Goal: Find specific page/section: Find specific page/section

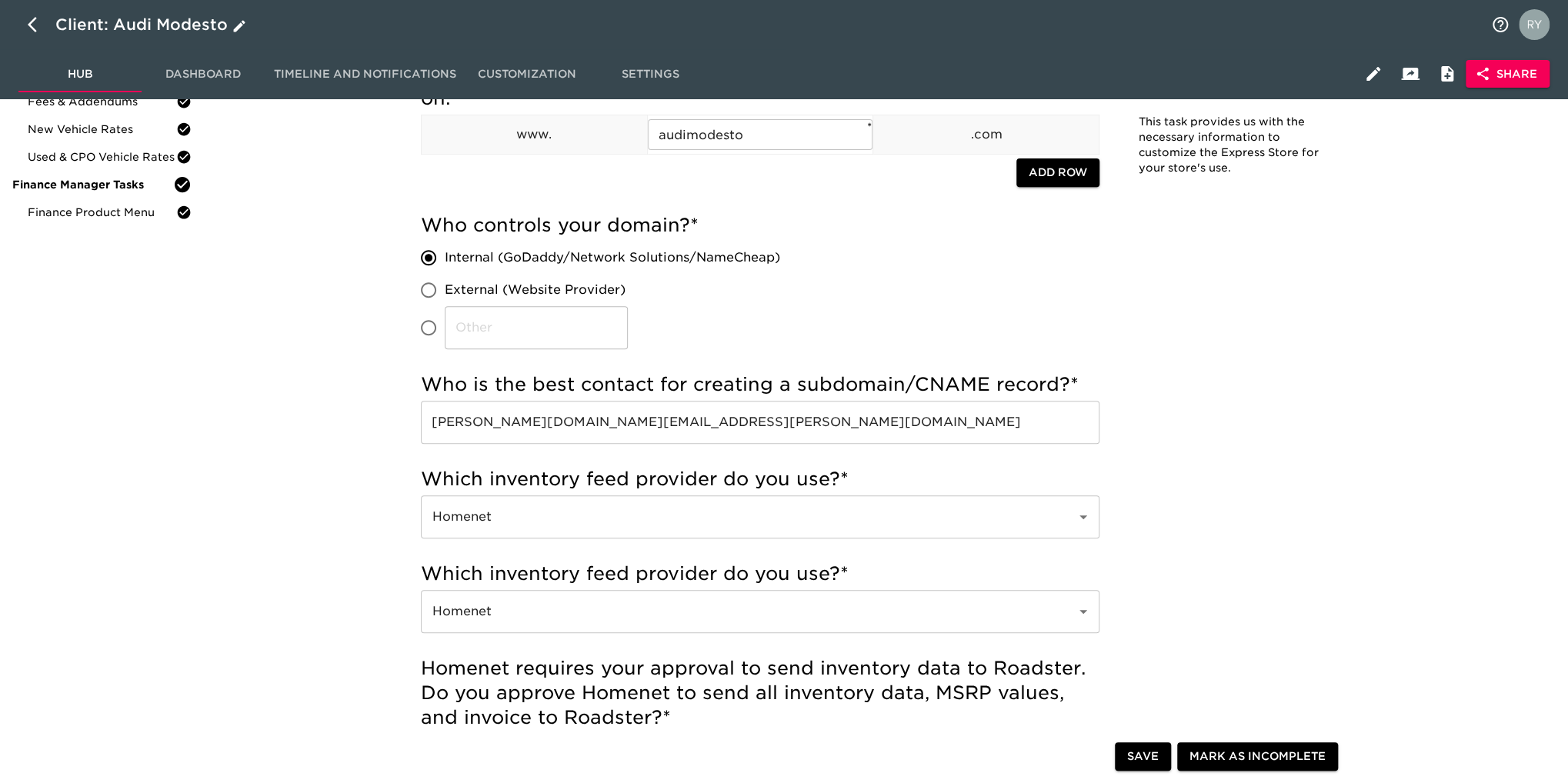
scroll to position [308, 0]
click at [30, 30] on icon "button" at bounding box center [37, 24] width 19 height 19
select select "10"
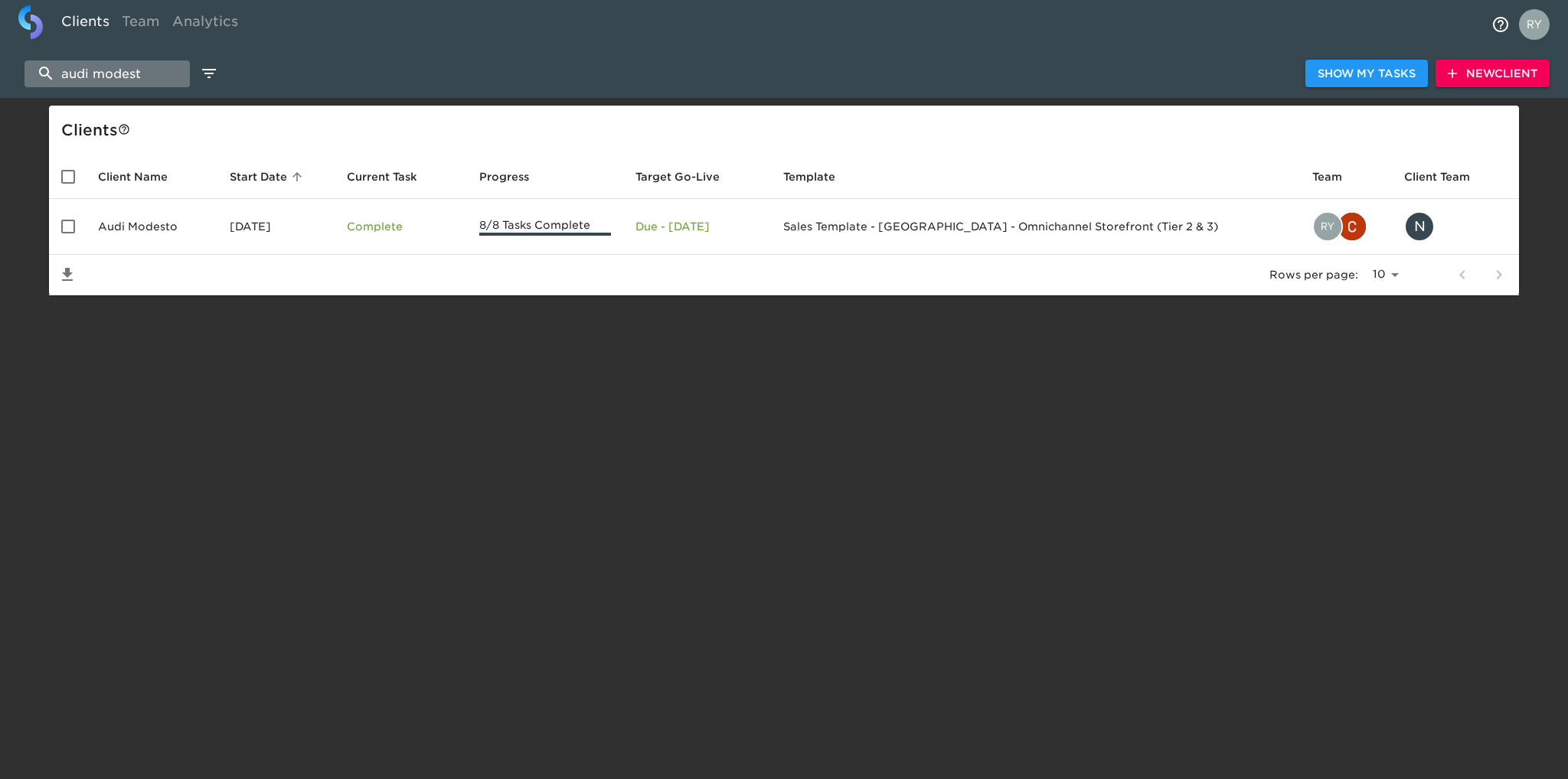
drag, startPoint x: 150, startPoint y: 70, endPoint x: 47, endPoint y: 78, distance: 103.3
click at [47, 78] on input "audi modest" at bounding box center [107, 74] width 165 height 27
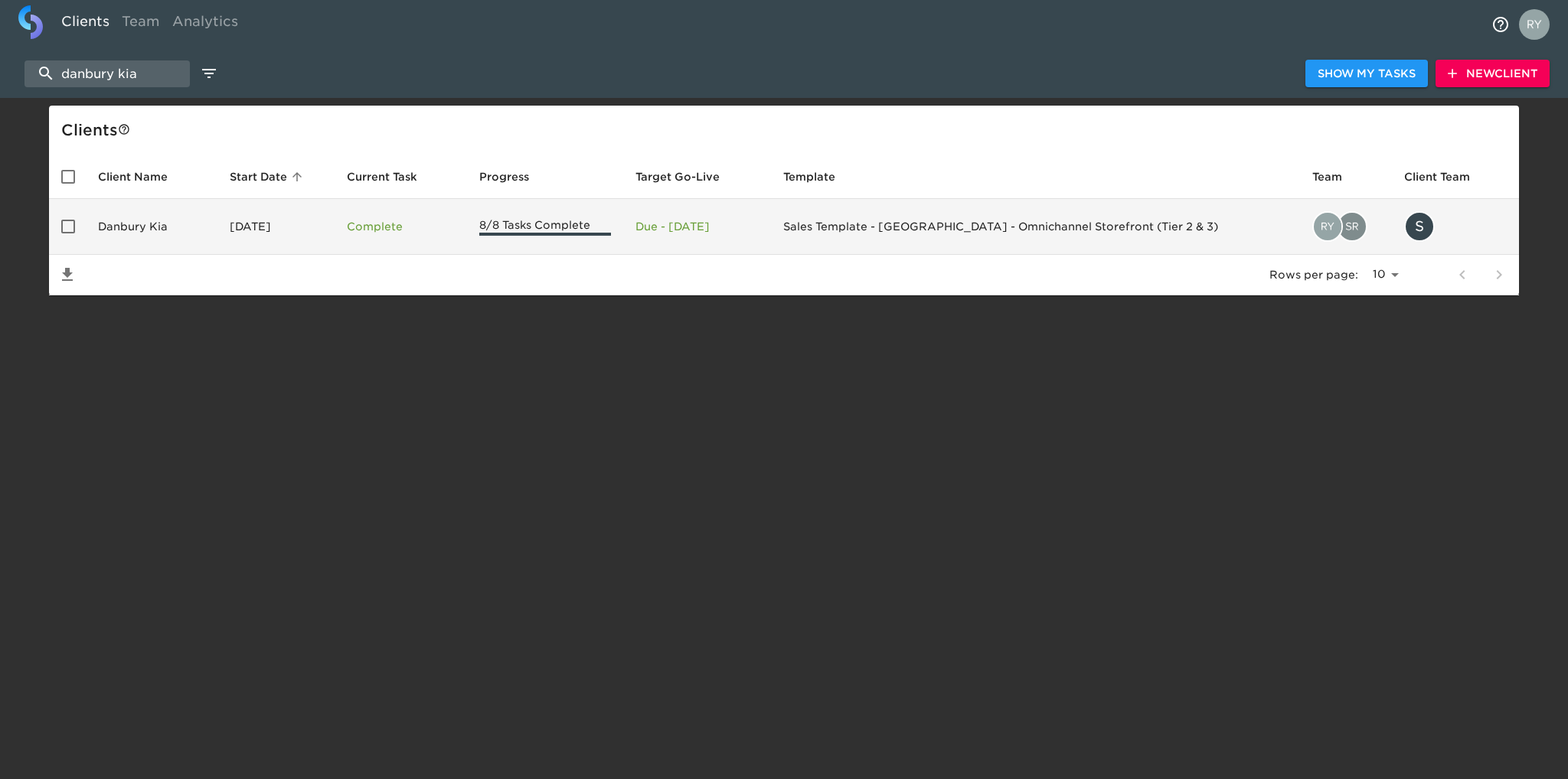
type input "danbury kia"
click at [126, 228] on td "Danbury Kia" at bounding box center [151, 226] width 132 height 56
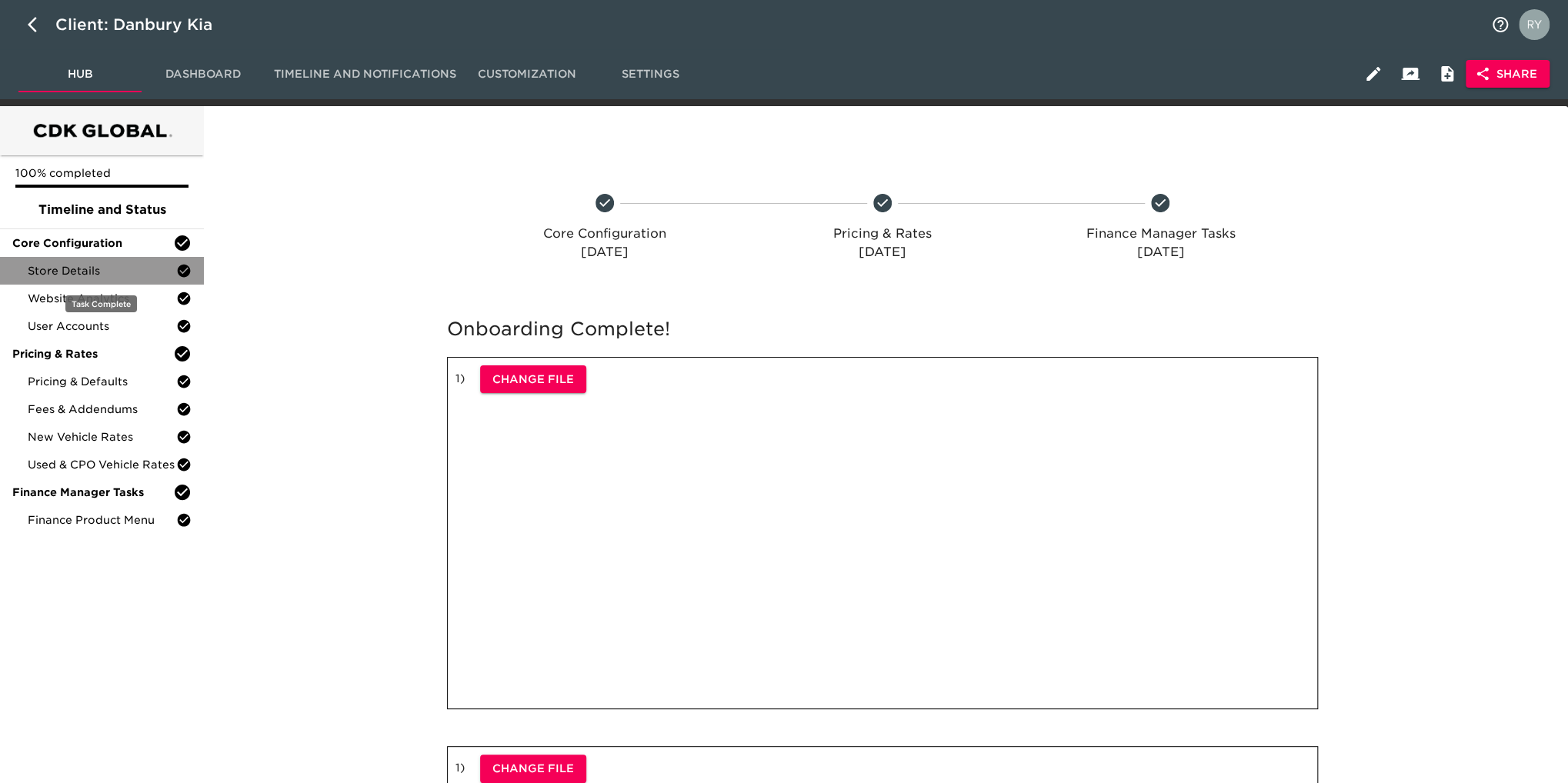
click at [80, 271] on span "Store Details" at bounding box center [102, 271] width 148 height 15
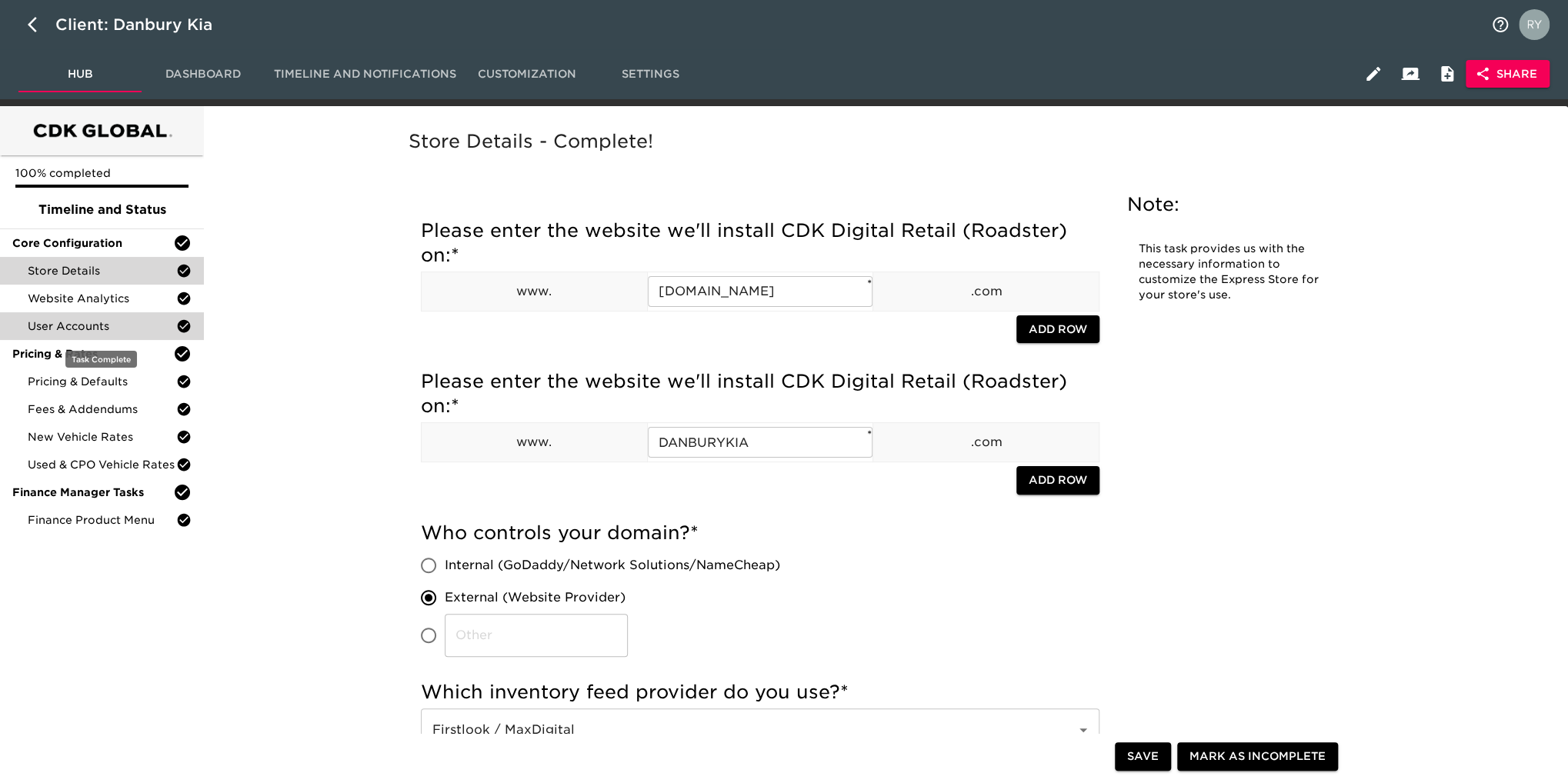
click at [77, 325] on span "User Accounts" at bounding box center [102, 326] width 148 height 15
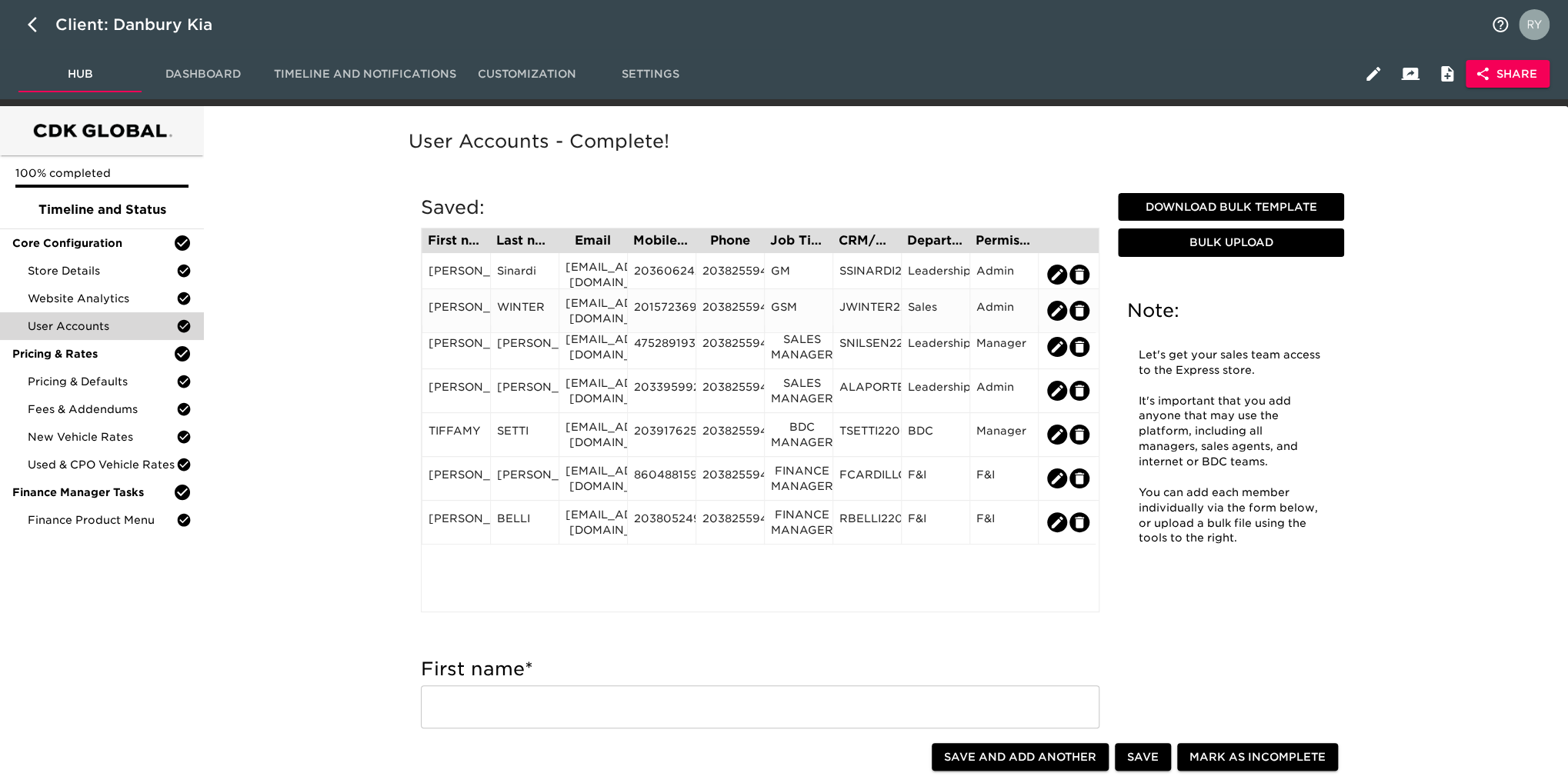
click at [600, 317] on div "[EMAIL_ADDRESS][DOMAIN_NAME]" at bounding box center [593, 310] width 56 height 31
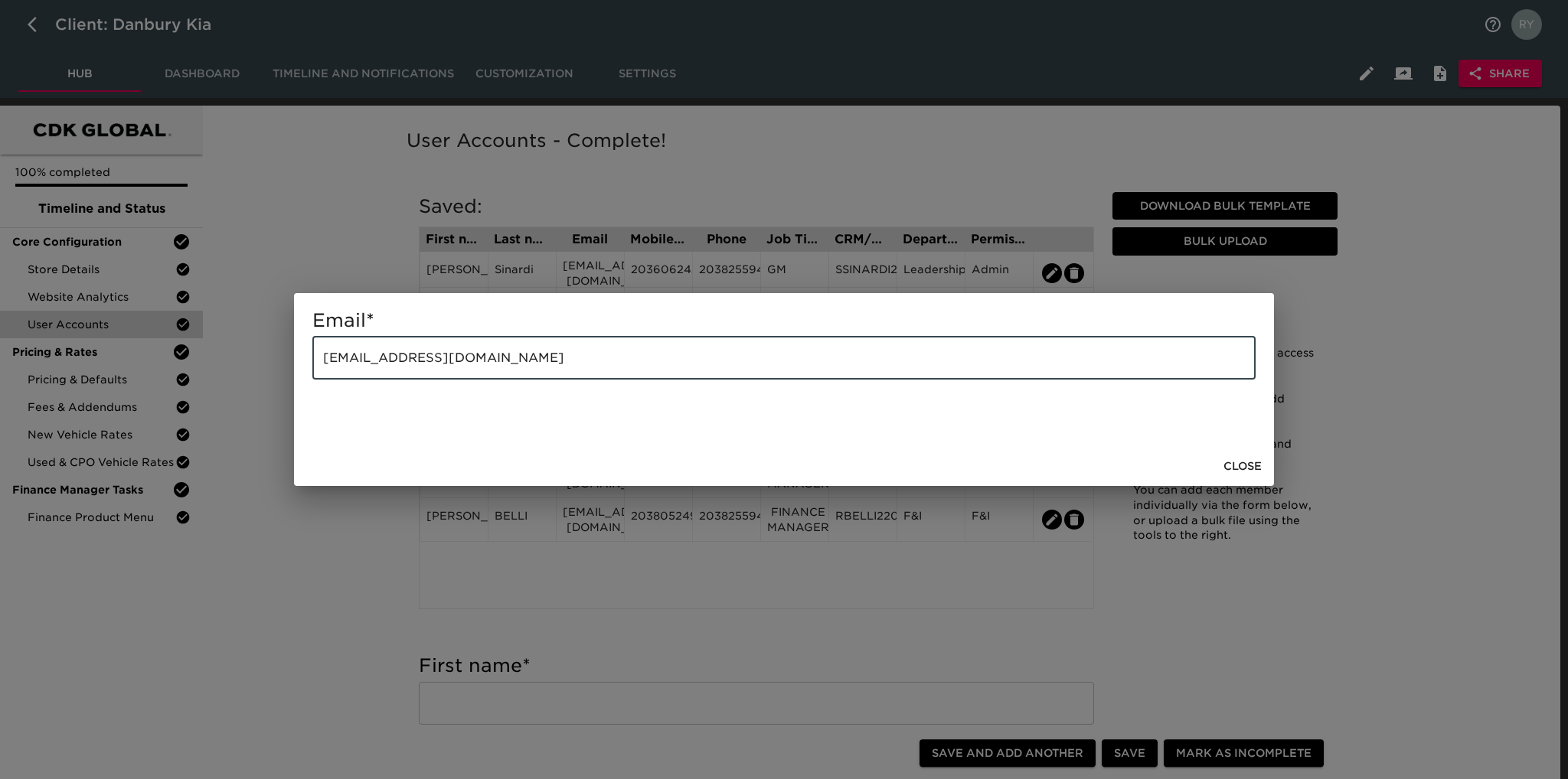
drag, startPoint x: 557, startPoint y: 363, endPoint x: 320, endPoint y: 372, distance: 237.2
click at [320, 372] on input "[EMAIL_ADDRESS][DOMAIN_NAME]" at bounding box center [784, 358] width 943 height 43
click at [319, 576] on div "Email * [EMAIL_ADDRESS][DOMAIN_NAME] ​ Close" at bounding box center [784, 389] width 1568 height 779
